Goal: Find specific page/section

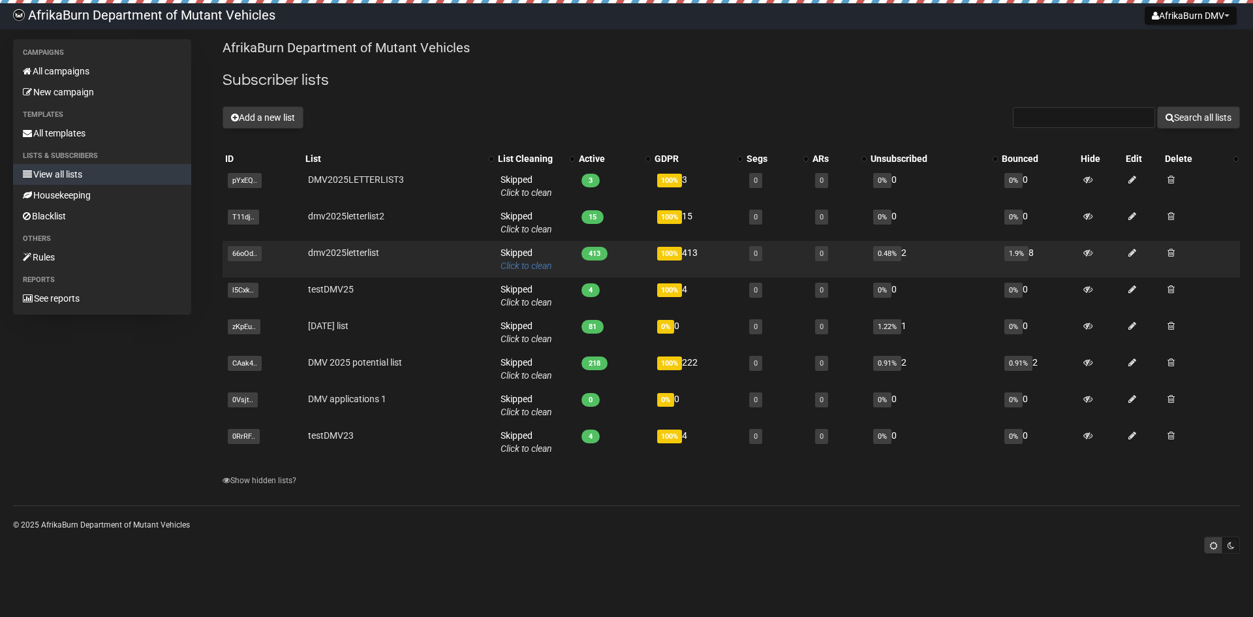
click at [515, 267] on link "Click to clean" at bounding box center [526, 265] width 52 height 10
click at [336, 252] on link "dmv2025letterlist" at bounding box center [343, 252] width 71 height 10
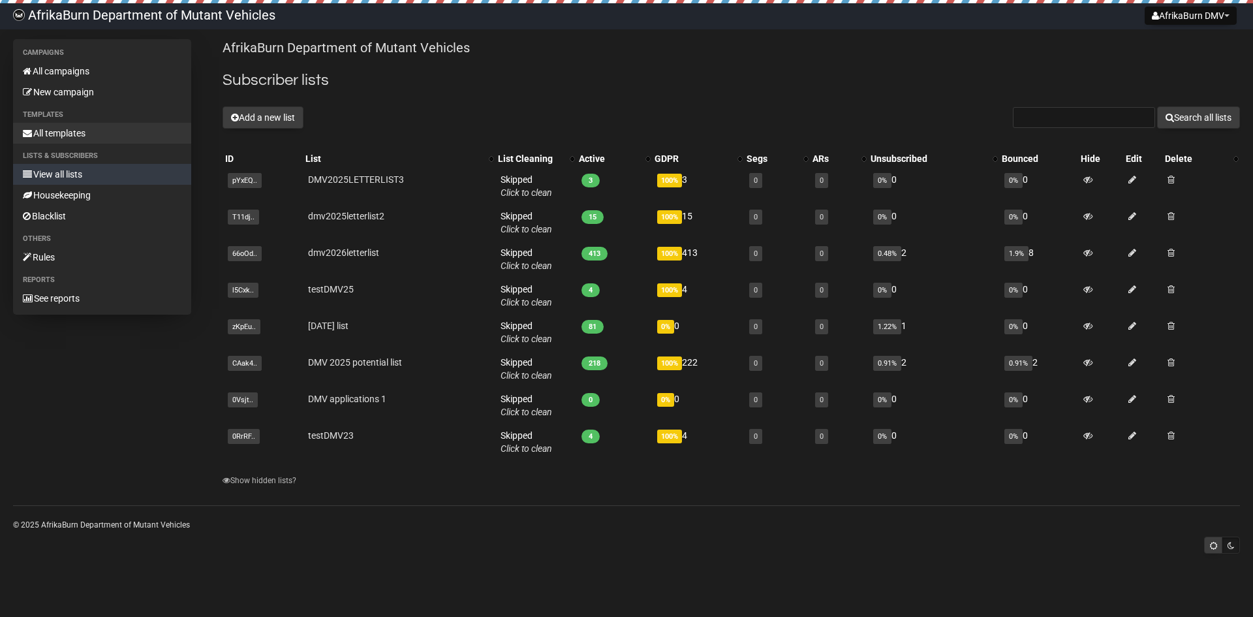
click at [67, 134] on link "All templates" at bounding box center [102, 133] width 178 height 21
click at [65, 63] on link "All campaigns" at bounding box center [102, 71] width 178 height 21
